Goal: Information Seeking & Learning: Learn about a topic

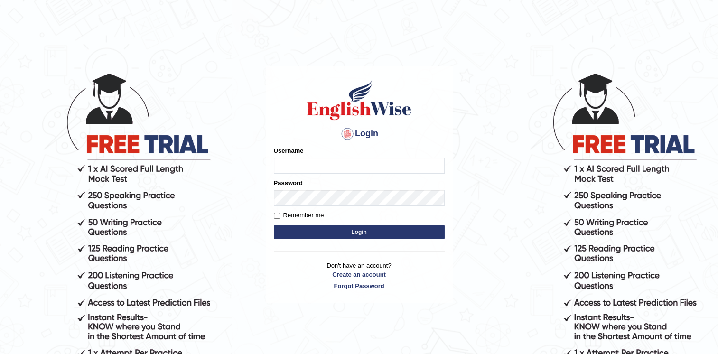
type input "twangdi033"
click at [297, 234] on button "Login" at bounding box center [359, 232] width 171 height 14
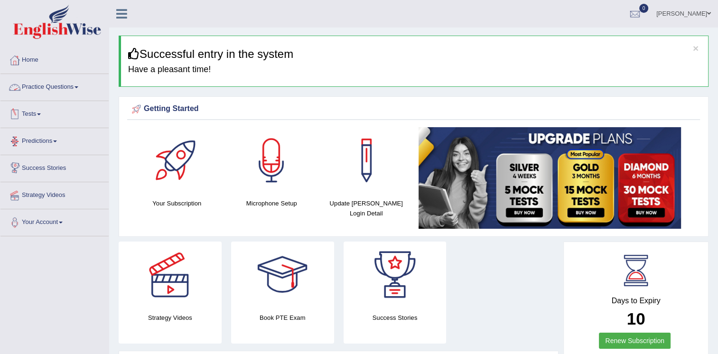
click at [66, 86] on link "Practice Questions" at bounding box center [54, 86] width 108 height 24
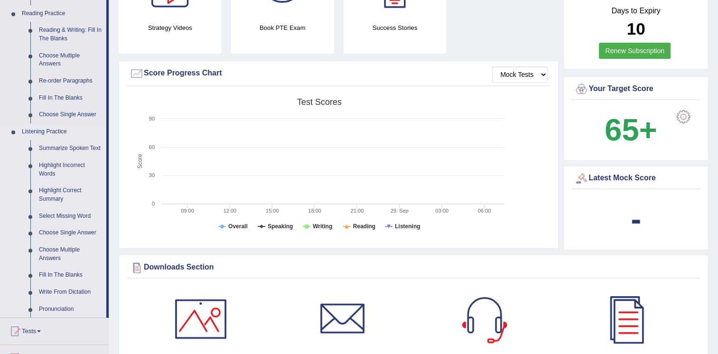
scroll to position [285, 0]
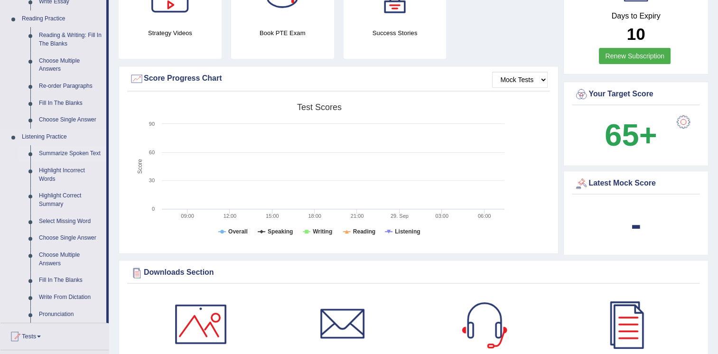
click at [68, 153] on link "Summarize Spoken Text" at bounding box center [71, 153] width 72 height 17
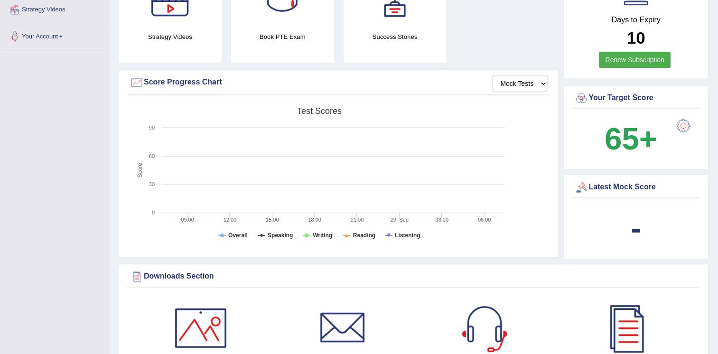
scroll to position [369, 0]
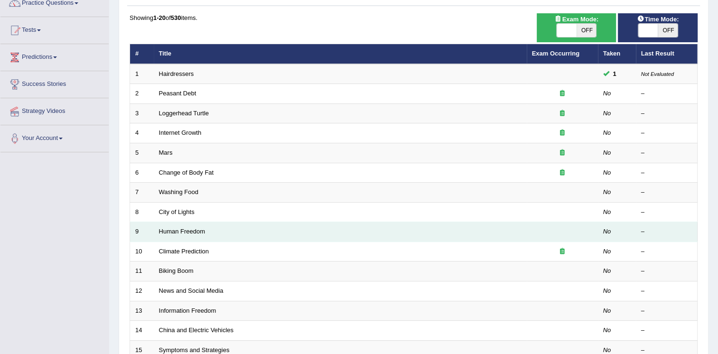
scroll to position [95, 0]
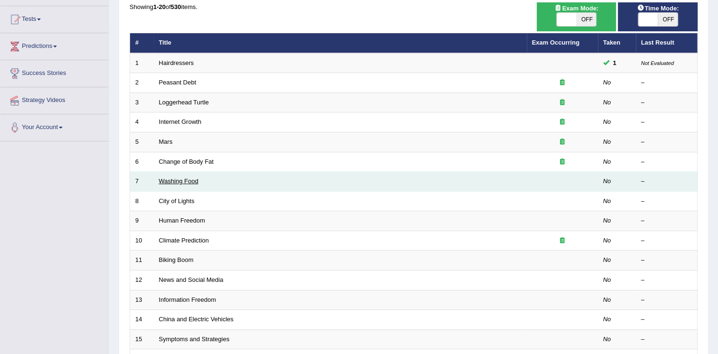
drag, startPoint x: 172, startPoint y: 179, endPoint x: 194, endPoint y: 178, distance: 22.3
drag, startPoint x: 194, startPoint y: 178, endPoint x: 490, endPoint y: 183, distance: 295.6
drag, startPoint x: 490, startPoint y: 183, endPoint x: 428, endPoint y: 187, distance: 61.8
drag, startPoint x: 428, startPoint y: 187, endPoint x: 608, endPoint y: 181, distance: 179.9
click at [607, 181] on em "No" at bounding box center [607, 180] width 8 height 7
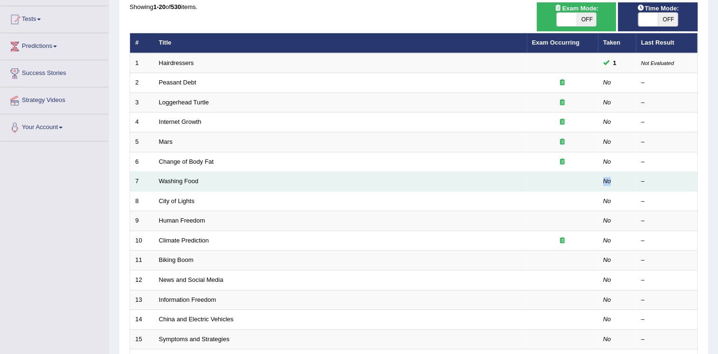
click at [607, 181] on em "No" at bounding box center [607, 180] width 8 height 7
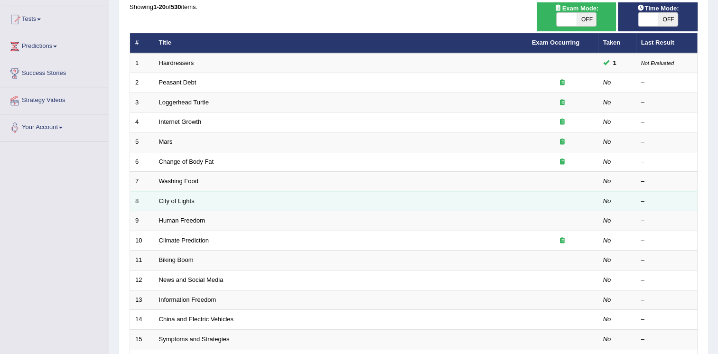
drag, startPoint x: 604, startPoint y: 183, endPoint x: 506, endPoint y: 190, distance: 98.5
drag, startPoint x: 506, startPoint y: 190, endPoint x: 325, endPoint y: 190, distance: 181.2
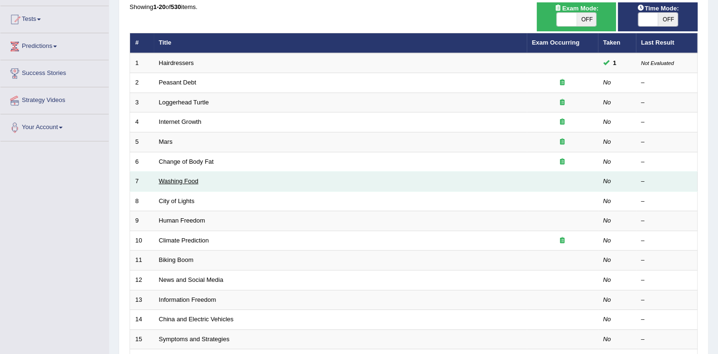
drag, startPoint x: 325, startPoint y: 190, endPoint x: 168, endPoint y: 181, distance: 156.9
drag, startPoint x: 168, startPoint y: 181, endPoint x: 174, endPoint y: 176, distance: 7.7
click at [173, 176] on td "Washing Food" at bounding box center [340, 182] width 373 height 20
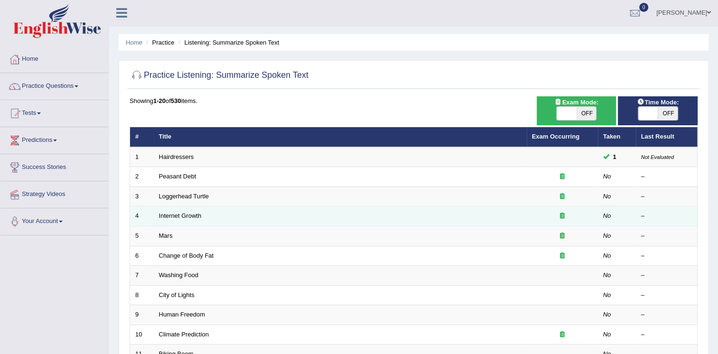
scroll to position [0, 0]
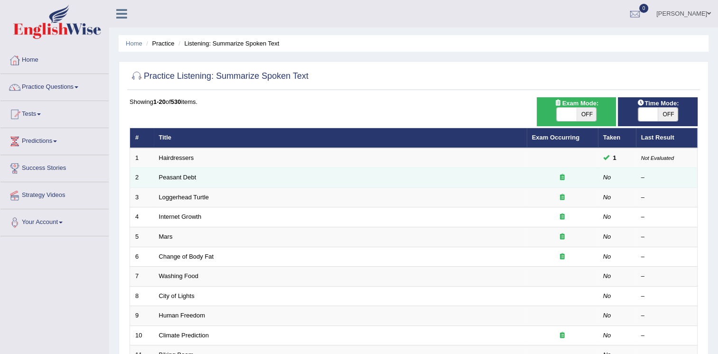
click at [239, 176] on td "Peasant Debt" at bounding box center [340, 178] width 373 height 20
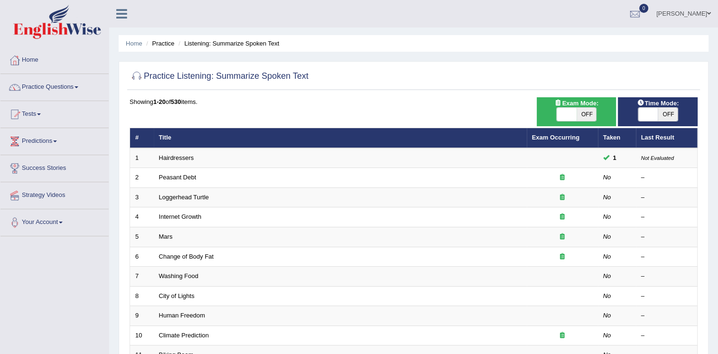
click at [45, 86] on link "Practice Questions" at bounding box center [54, 86] width 108 height 24
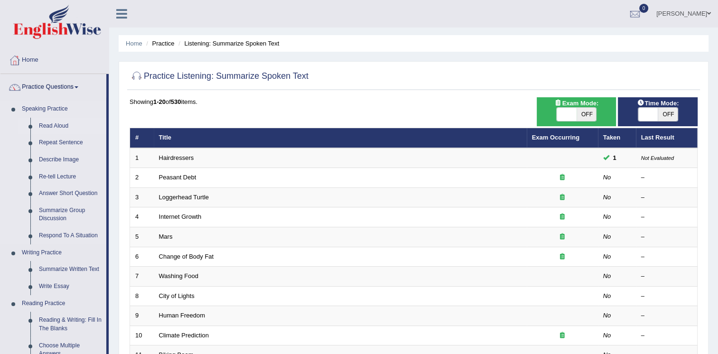
click at [56, 124] on link "Read Aloud" at bounding box center [71, 126] width 72 height 17
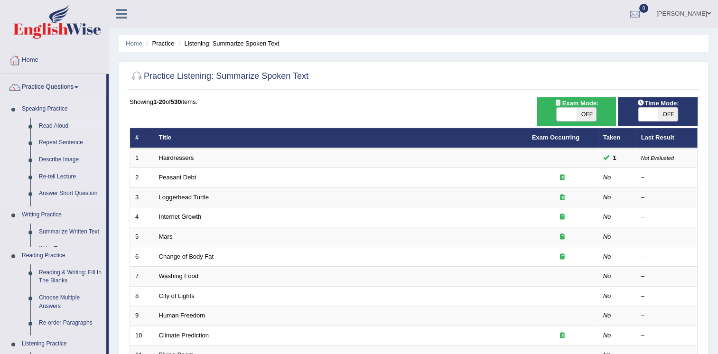
click at [56, 124] on link "Read Aloud" at bounding box center [71, 126] width 72 height 17
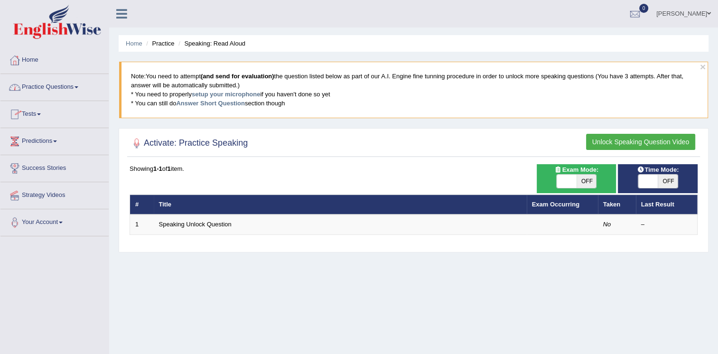
click at [42, 86] on link "Practice Questions" at bounding box center [54, 86] width 108 height 24
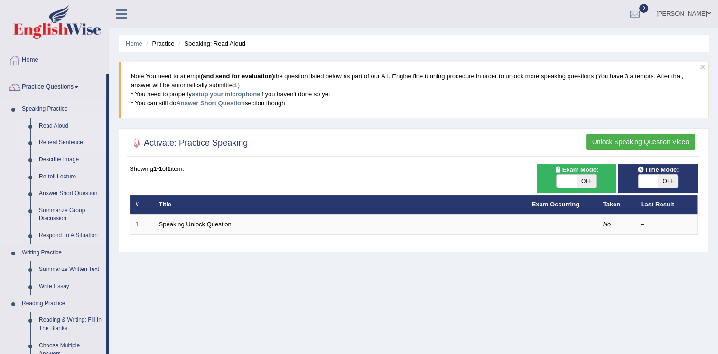
click at [58, 140] on link "Repeat Sentence" at bounding box center [71, 142] width 72 height 17
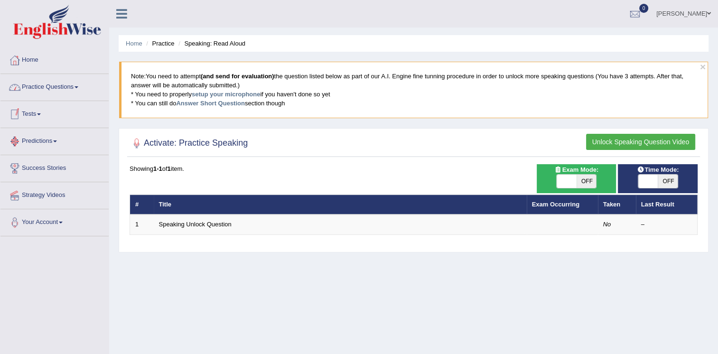
click at [55, 90] on link "Practice Questions" at bounding box center [54, 86] width 108 height 24
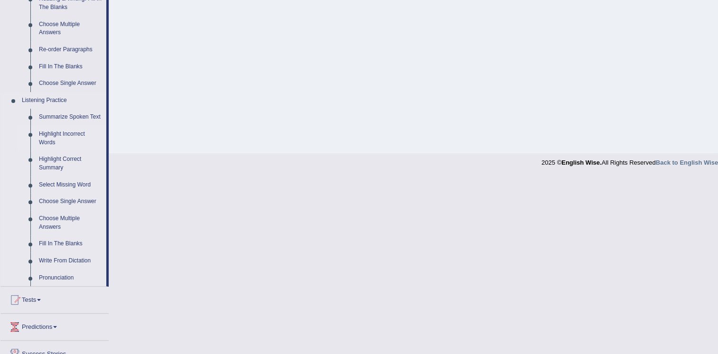
scroll to position [294, 0]
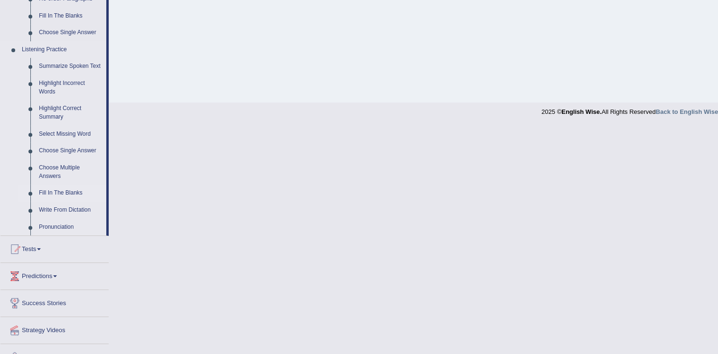
scroll to position [389, 0]
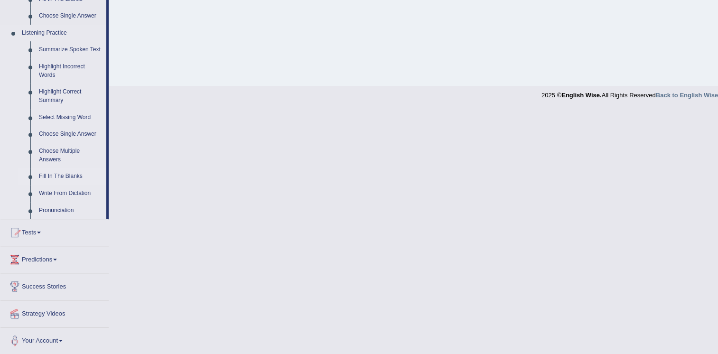
click at [63, 178] on link "Fill In The Blanks" at bounding box center [71, 176] width 72 height 17
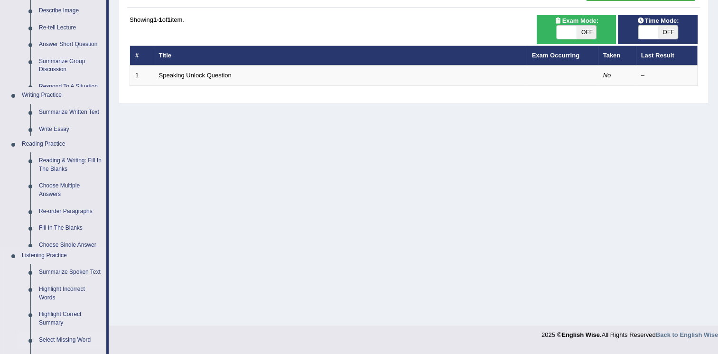
click at [64, 264] on ul "Summarize Spoken Text Highlight Incorrect Words Highlight Correct Summary Selec…" at bounding box center [62, 347] width 89 height 166
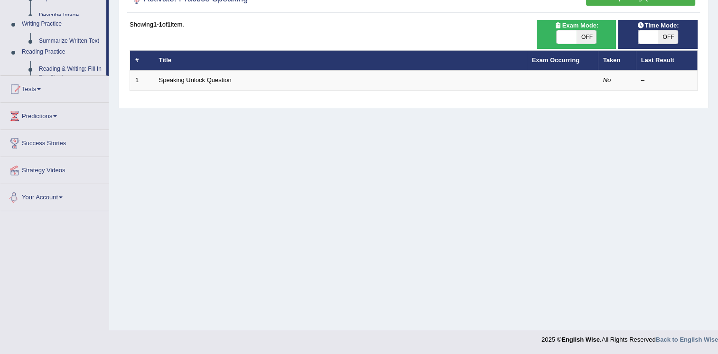
scroll to position [144, 0]
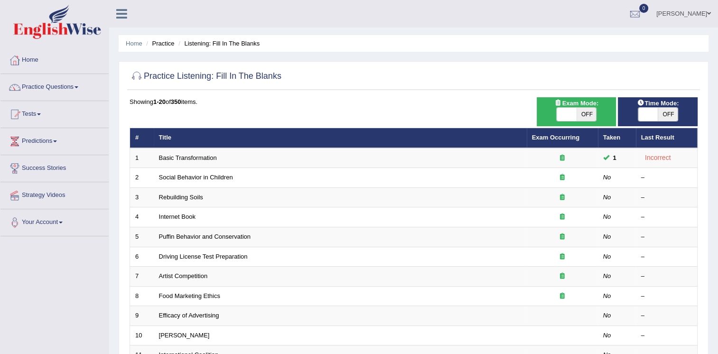
drag, startPoint x: 73, startPoint y: 88, endPoint x: 64, endPoint y: 86, distance: 9.2
drag, startPoint x: 64, startPoint y: 86, endPoint x: 54, endPoint y: 87, distance: 9.5
click at [54, 87] on link "Practice Questions" at bounding box center [54, 86] width 108 height 24
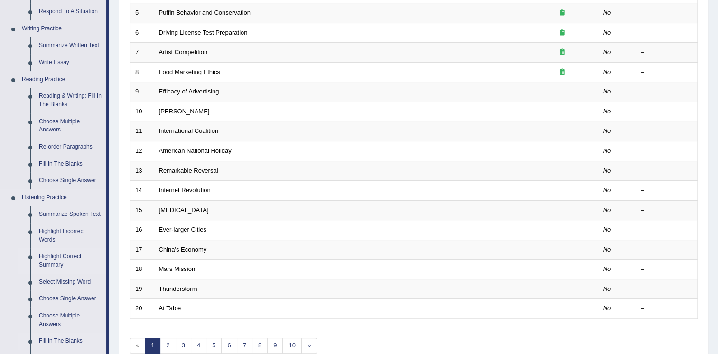
scroll to position [246, 0]
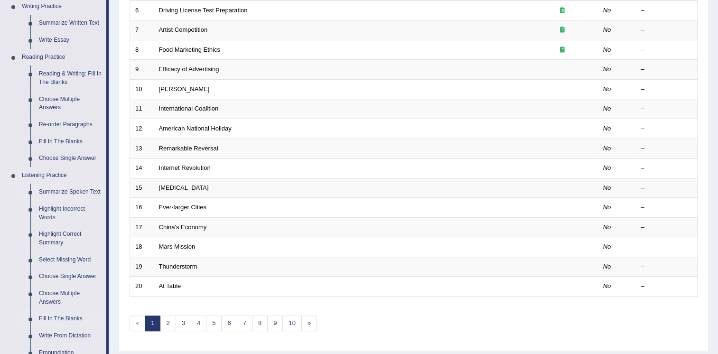
click at [84, 194] on link "Summarize Spoken Text" at bounding box center [71, 192] width 72 height 17
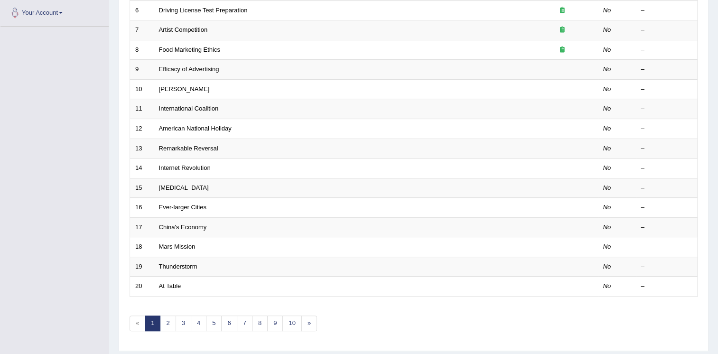
scroll to position [124, 0]
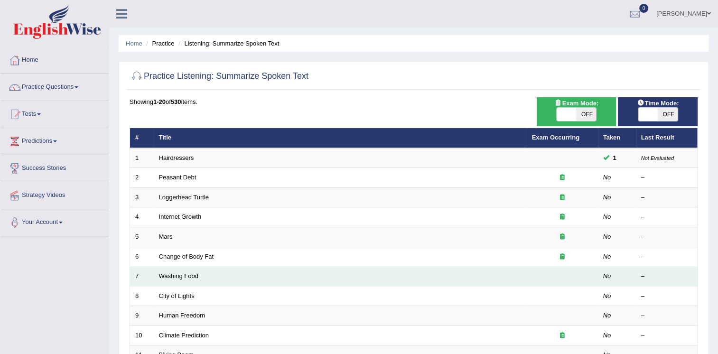
scroll to position [47, 0]
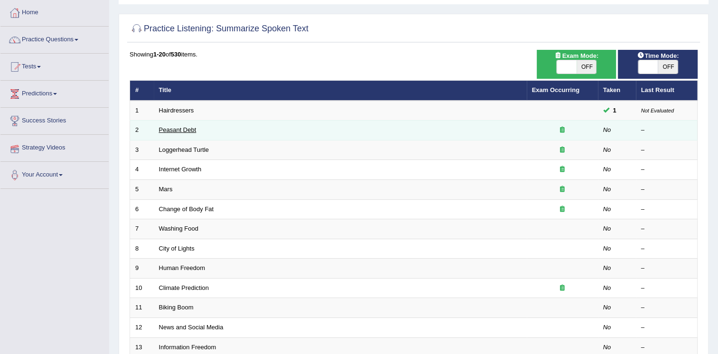
click at [162, 130] on link "Peasant Debt" at bounding box center [177, 129] width 37 height 7
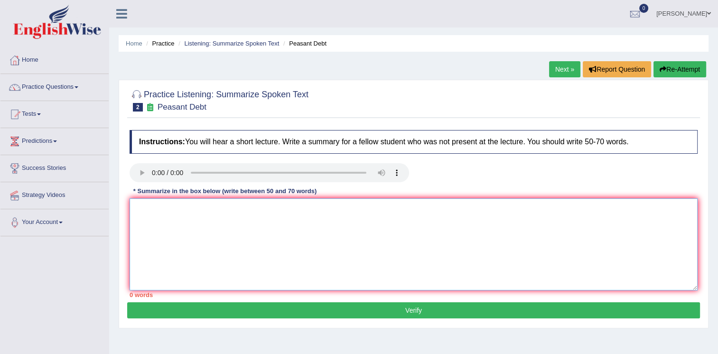
drag, startPoint x: 176, startPoint y: 223, endPoint x: 171, endPoint y: 222, distance: 5.3
click at [176, 223] on textarea at bounding box center [414, 244] width 568 height 92
type textarea "b"
type textarea "w"
click at [77, 87] on span at bounding box center [76, 87] width 4 height 2
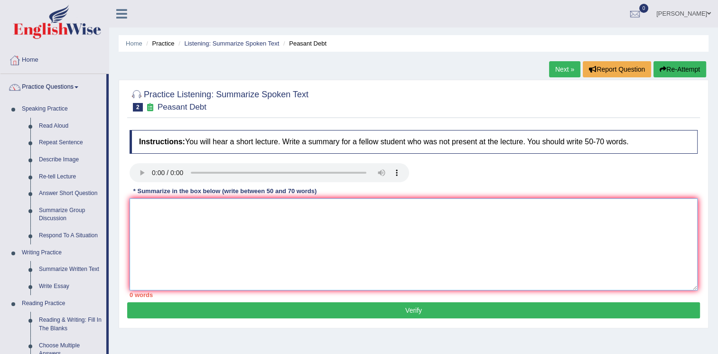
drag, startPoint x: 176, startPoint y: 218, endPoint x: 150, endPoint y: 217, distance: 25.6
drag, startPoint x: 150, startPoint y: 217, endPoint x: 49, endPoint y: 215, distance: 100.6
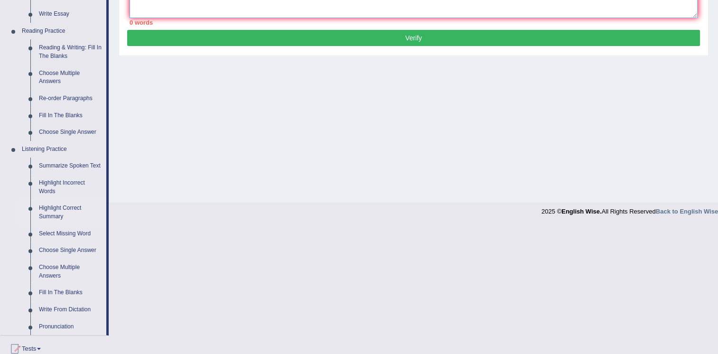
scroll to position [389, 0]
